Goal: Navigation & Orientation: Find specific page/section

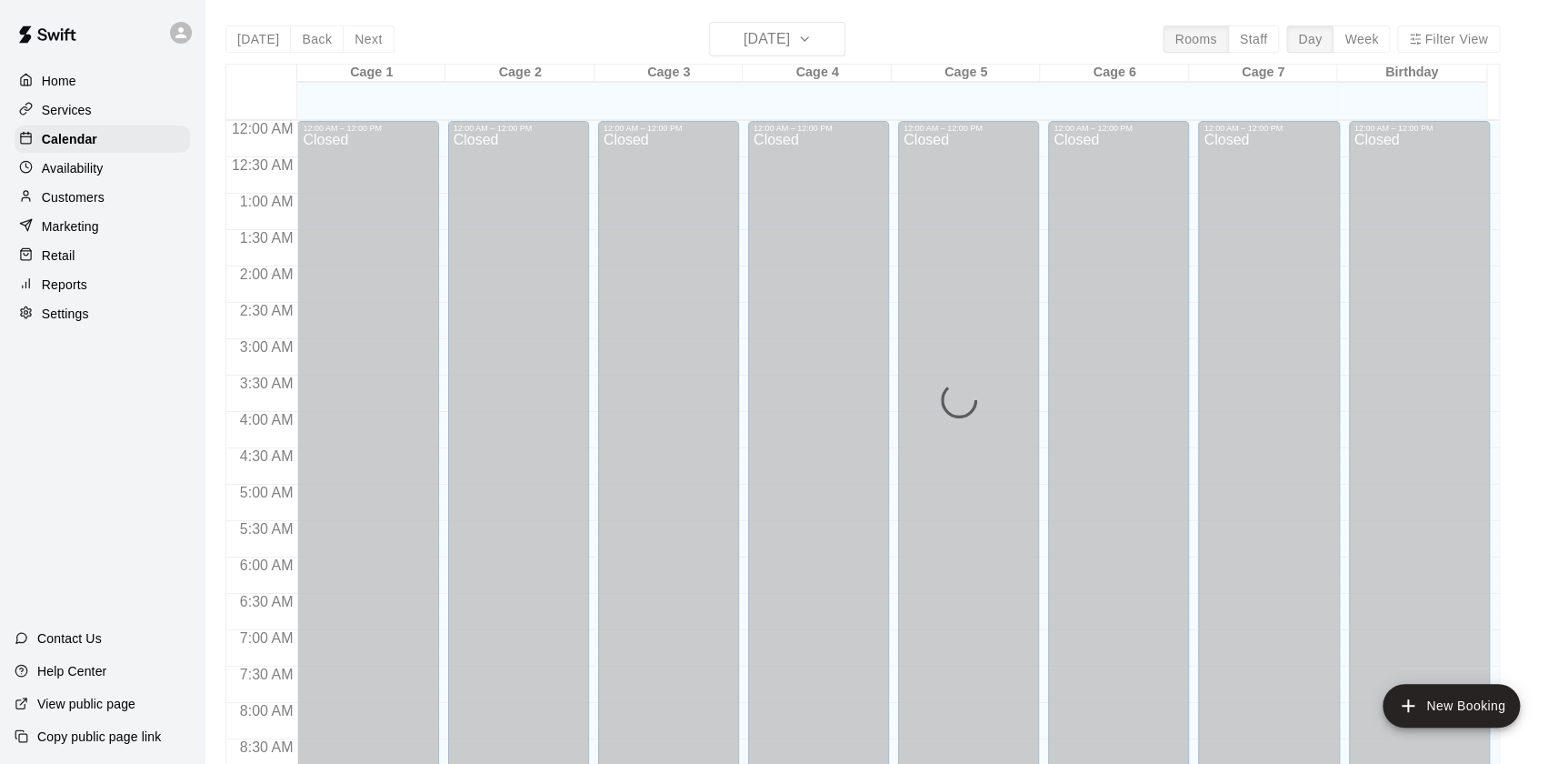
scroll to position [932, 0]
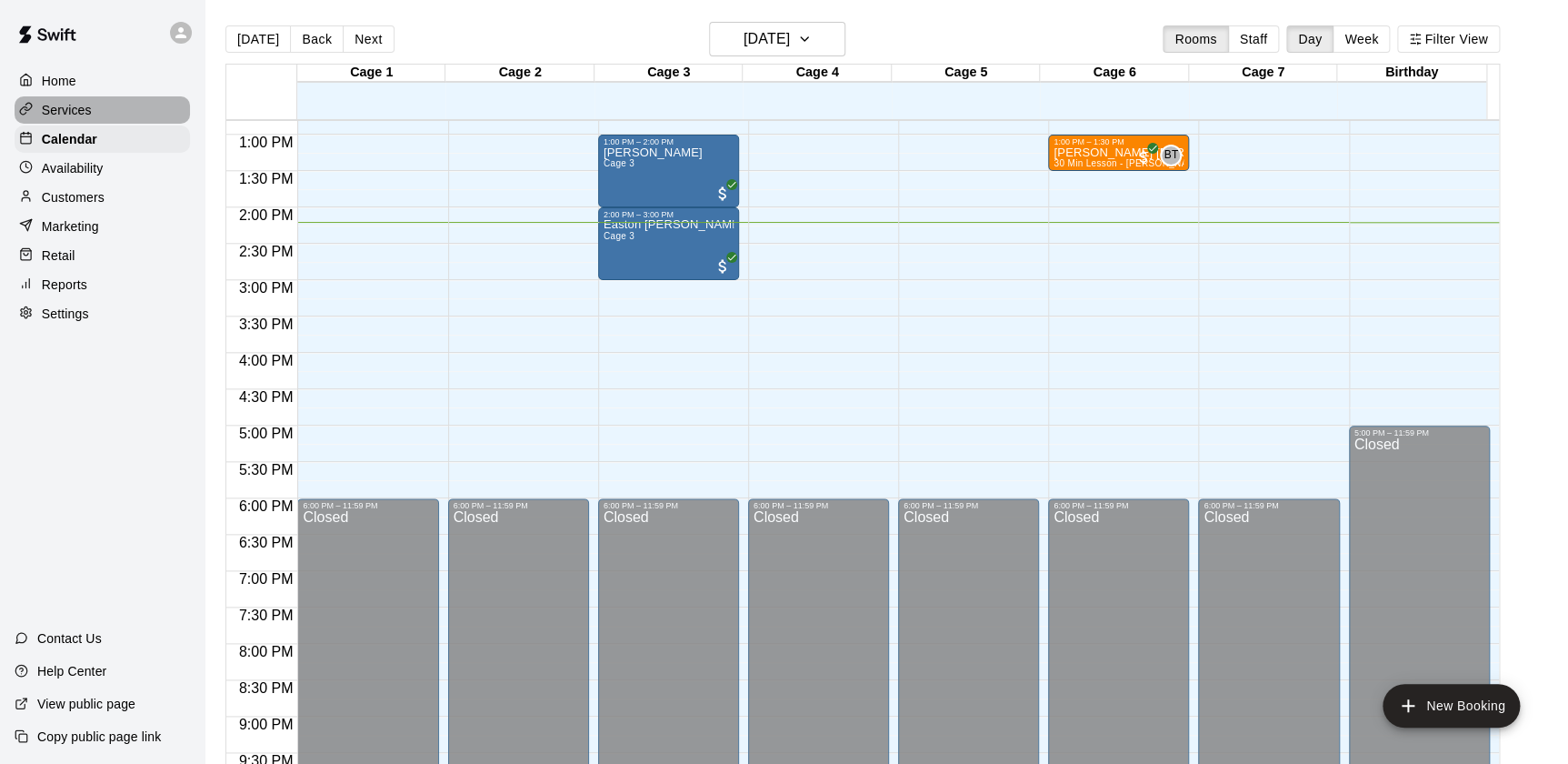
click at [79, 116] on p "Services" at bounding box center [66, 109] width 50 height 18
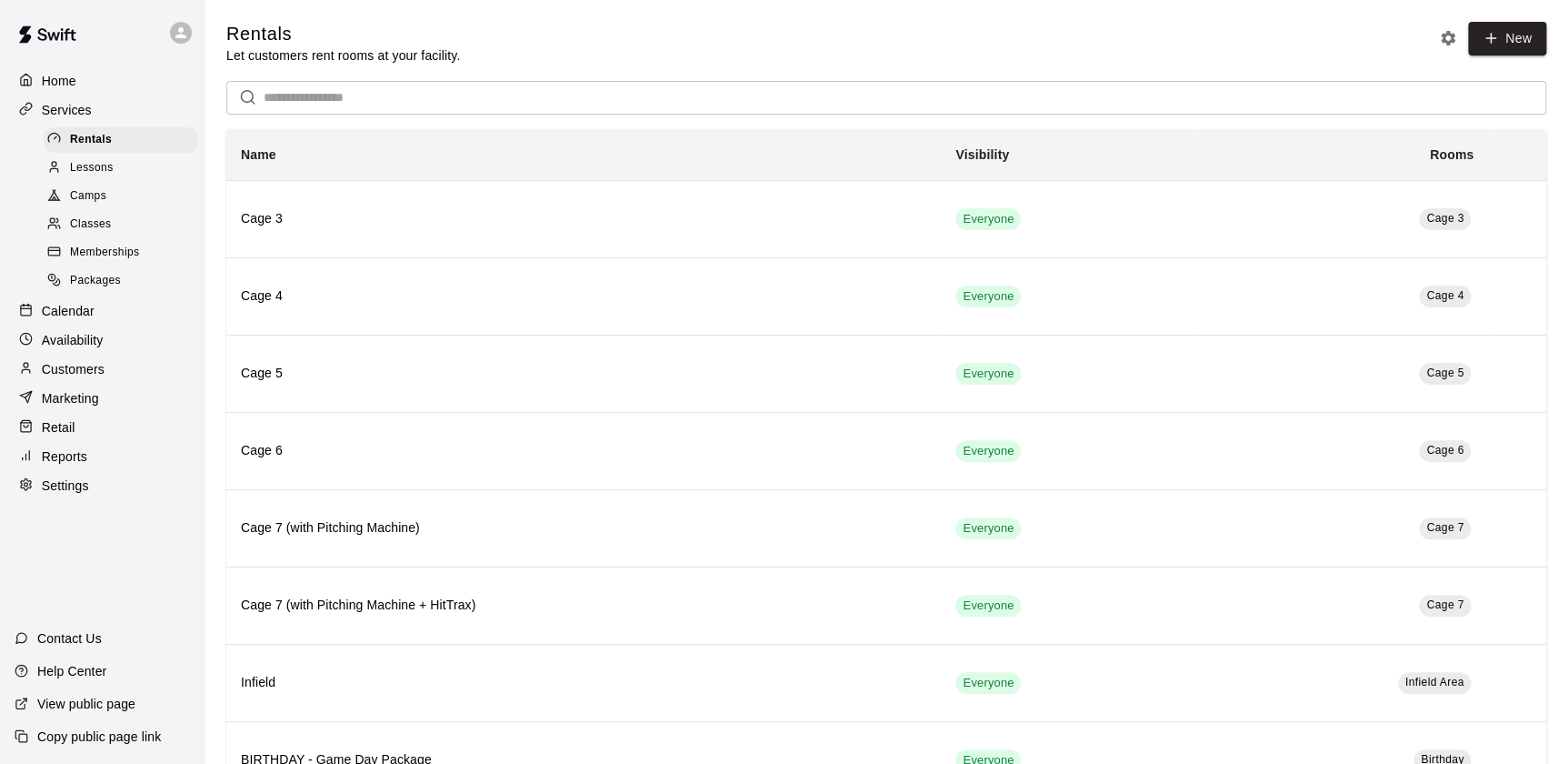
click at [134, 187] on div "Camps" at bounding box center [120, 196] width 154 height 25
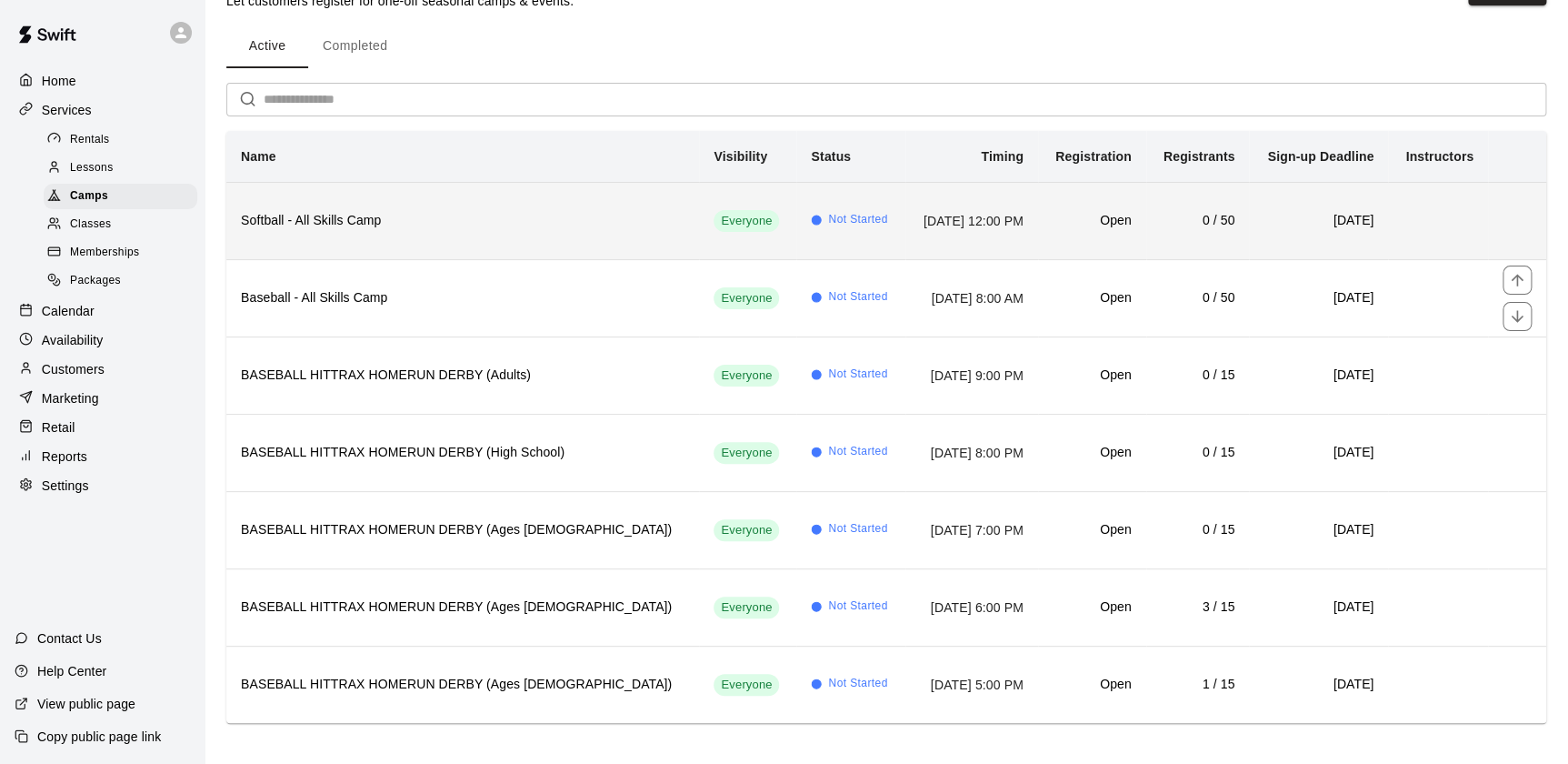
scroll to position [61, 0]
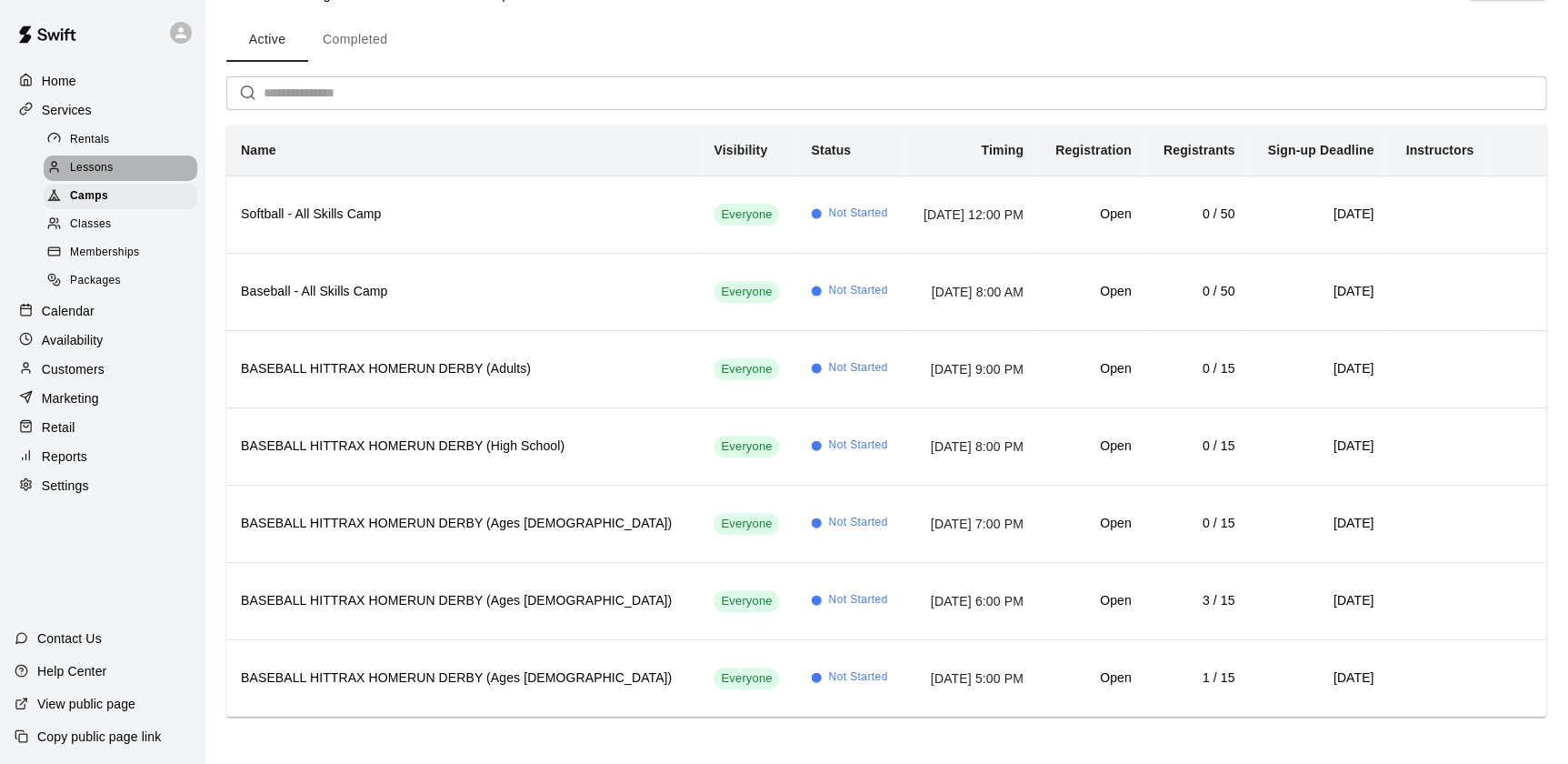
click at [117, 176] on div "Lessons" at bounding box center [120, 168] width 154 height 25
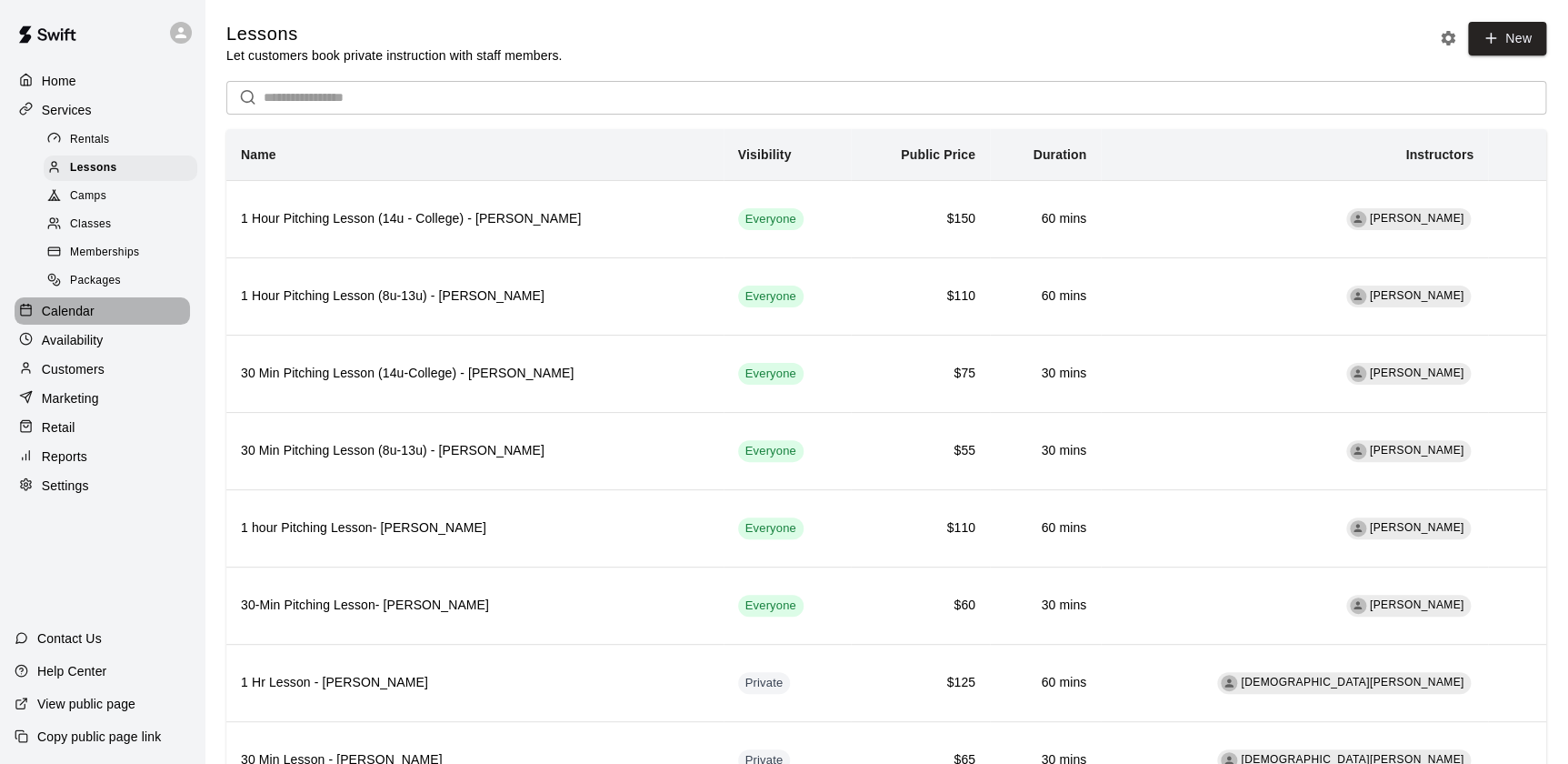
click at [83, 318] on p "Calendar" at bounding box center [68, 310] width 53 height 18
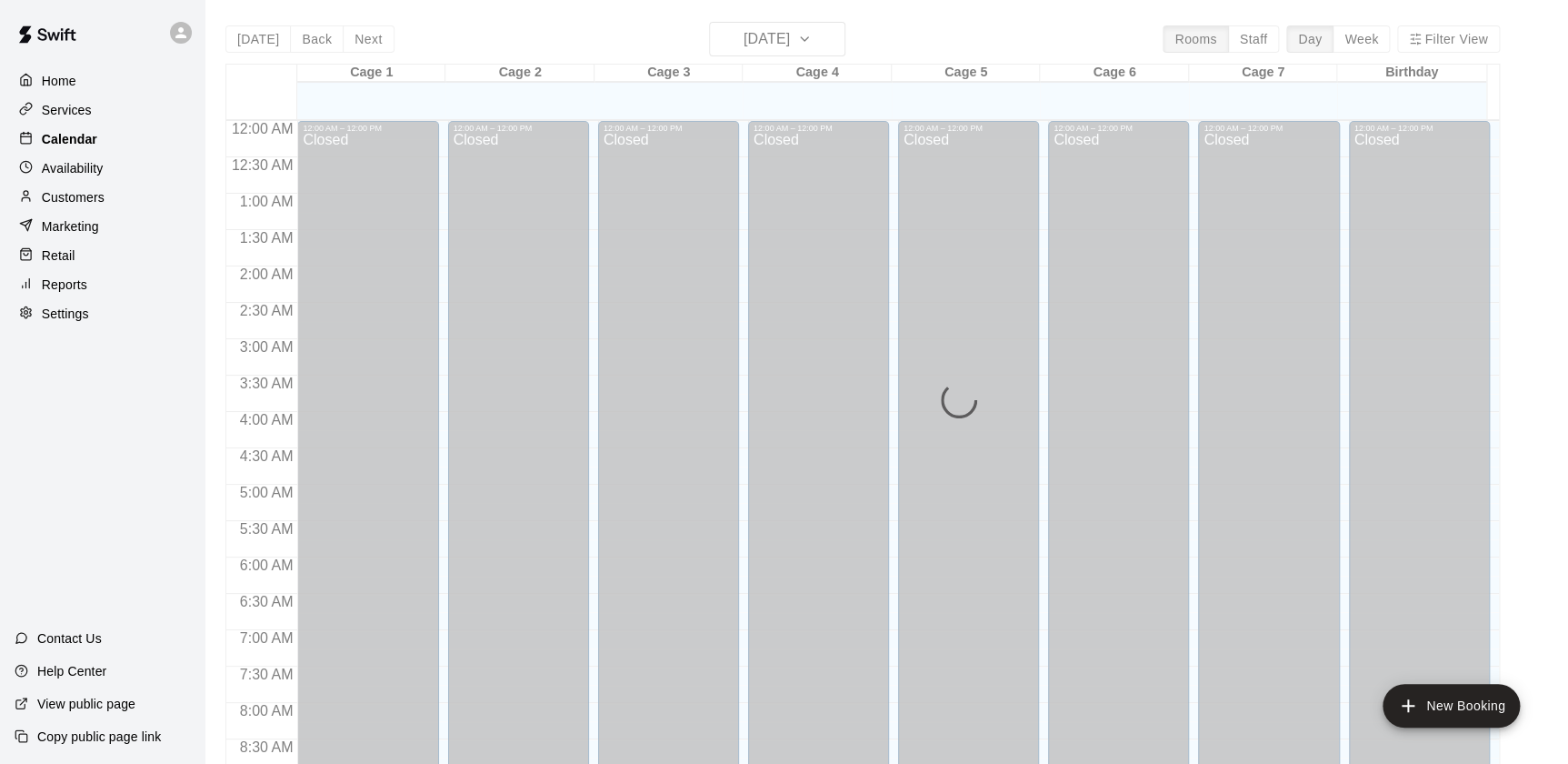
scroll to position [1027, 0]
